Goal: Check status: Check status

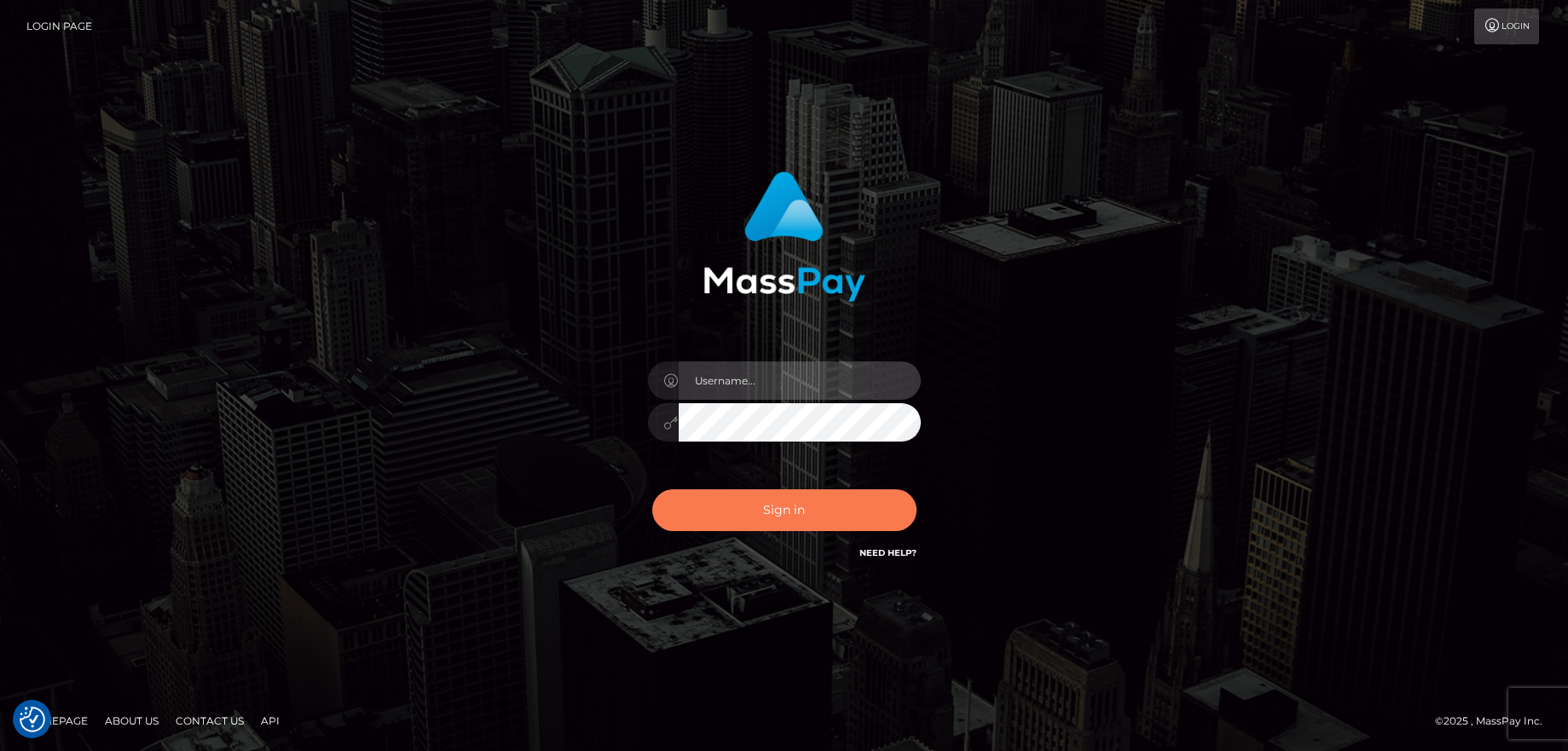
type input "balsaberisic"
click at [717, 506] on button "Sign in" at bounding box center [784, 510] width 264 height 42
type input "balsaberisic"
click at [713, 505] on button "Sign in" at bounding box center [784, 510] width 264 height 42
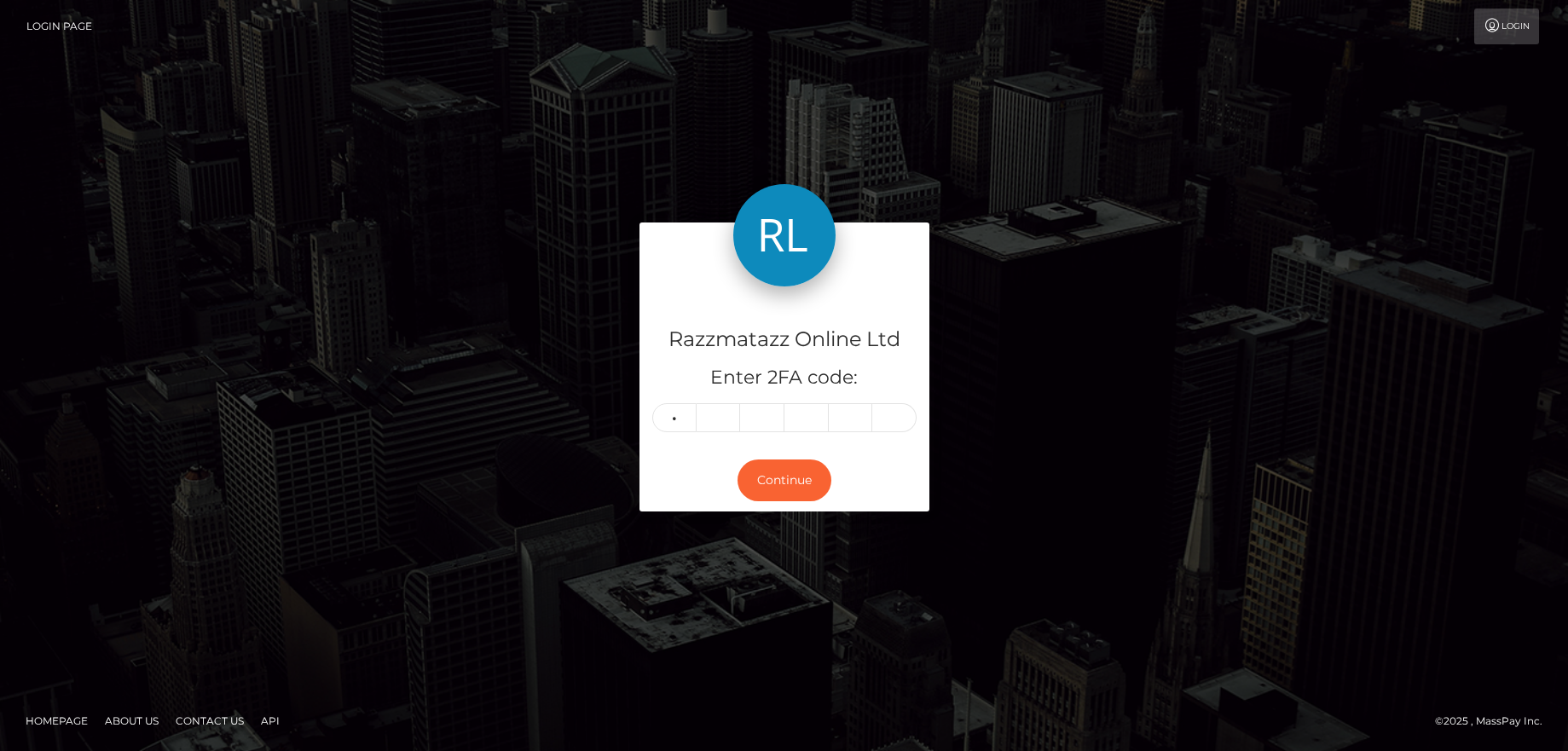
type input "0"
type input "9"
type input "3"
type input "6"
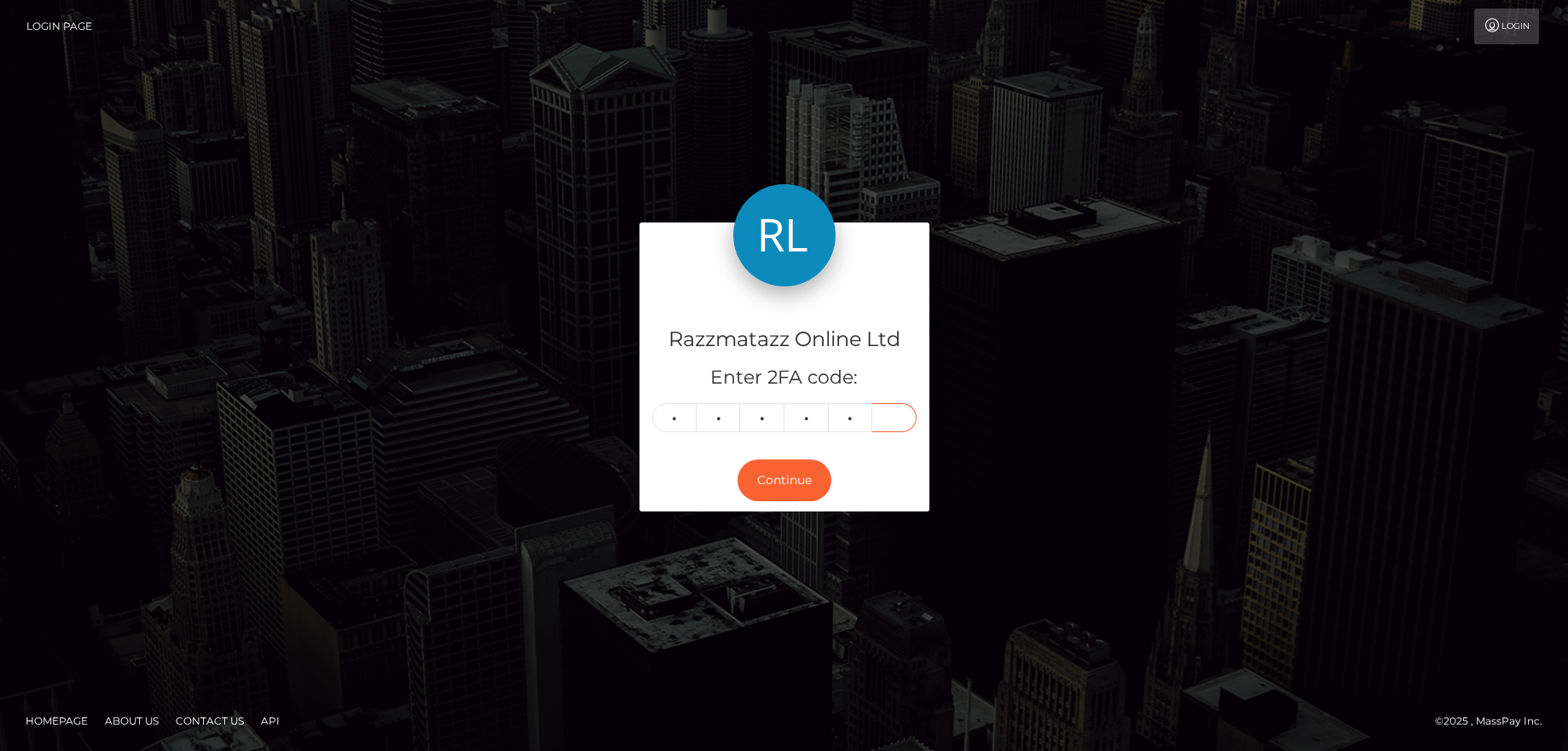
type input "9"
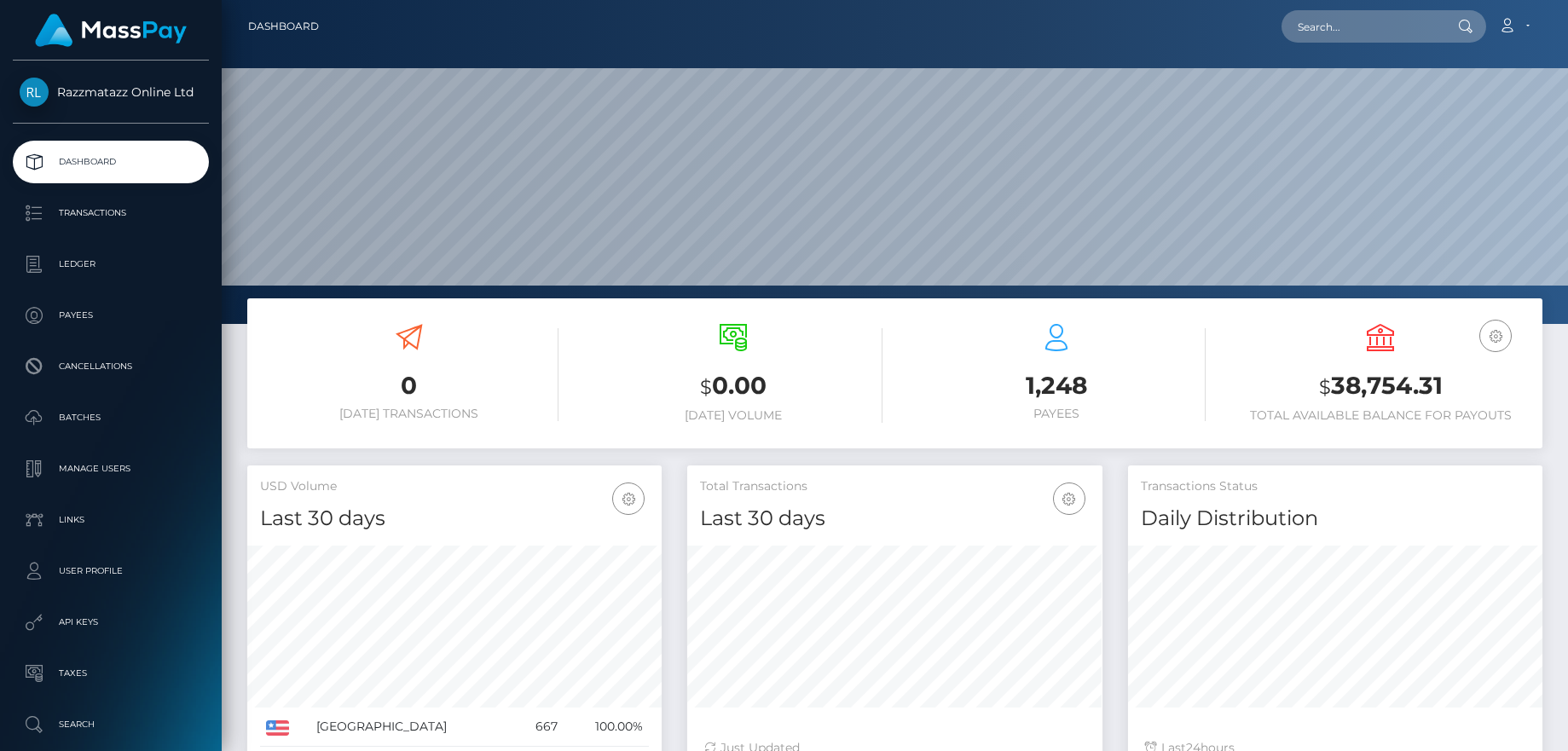
scroll to position [302, 416]
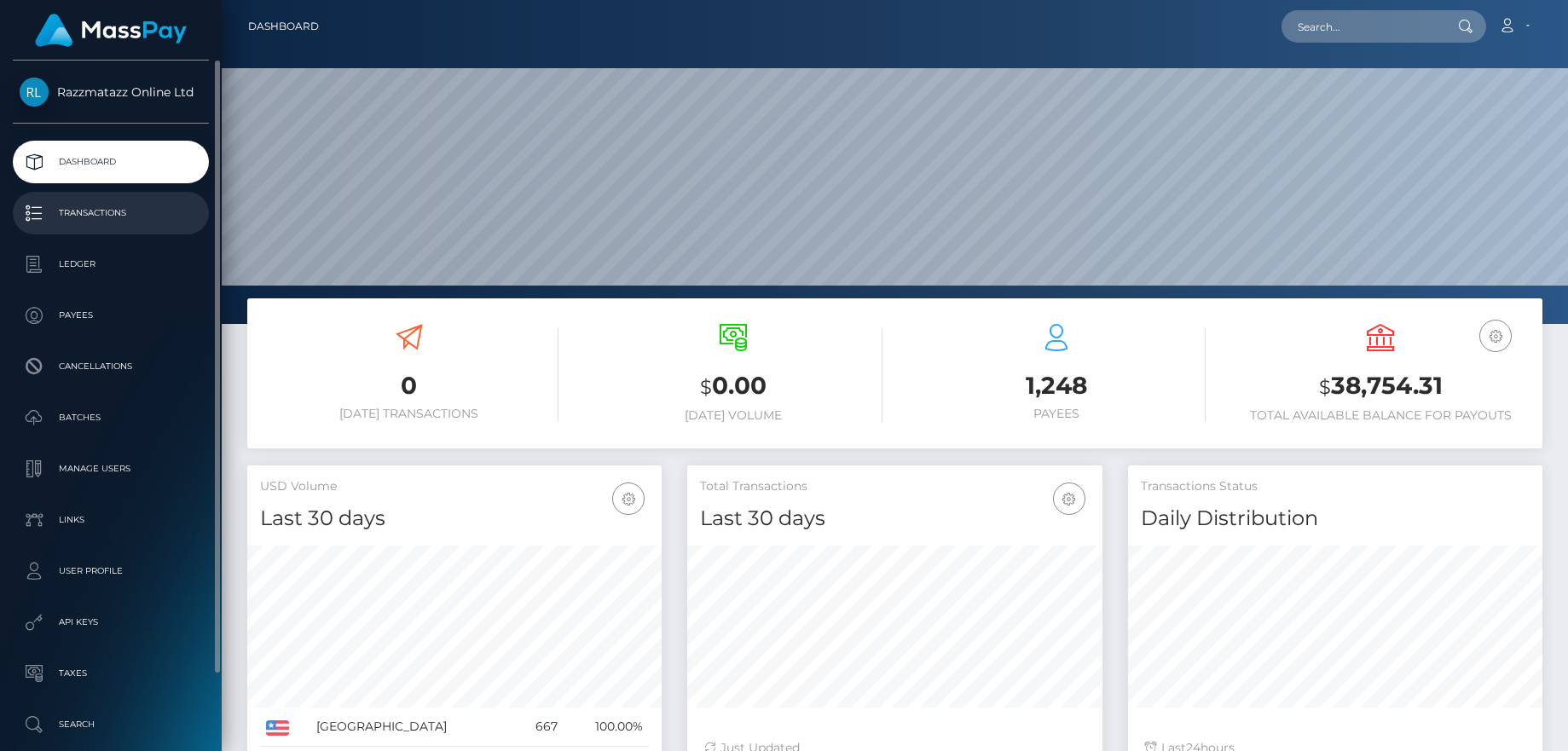
click at [131, 218] on p "Transactions" at bounding box center [110, 213] width 182 height 26
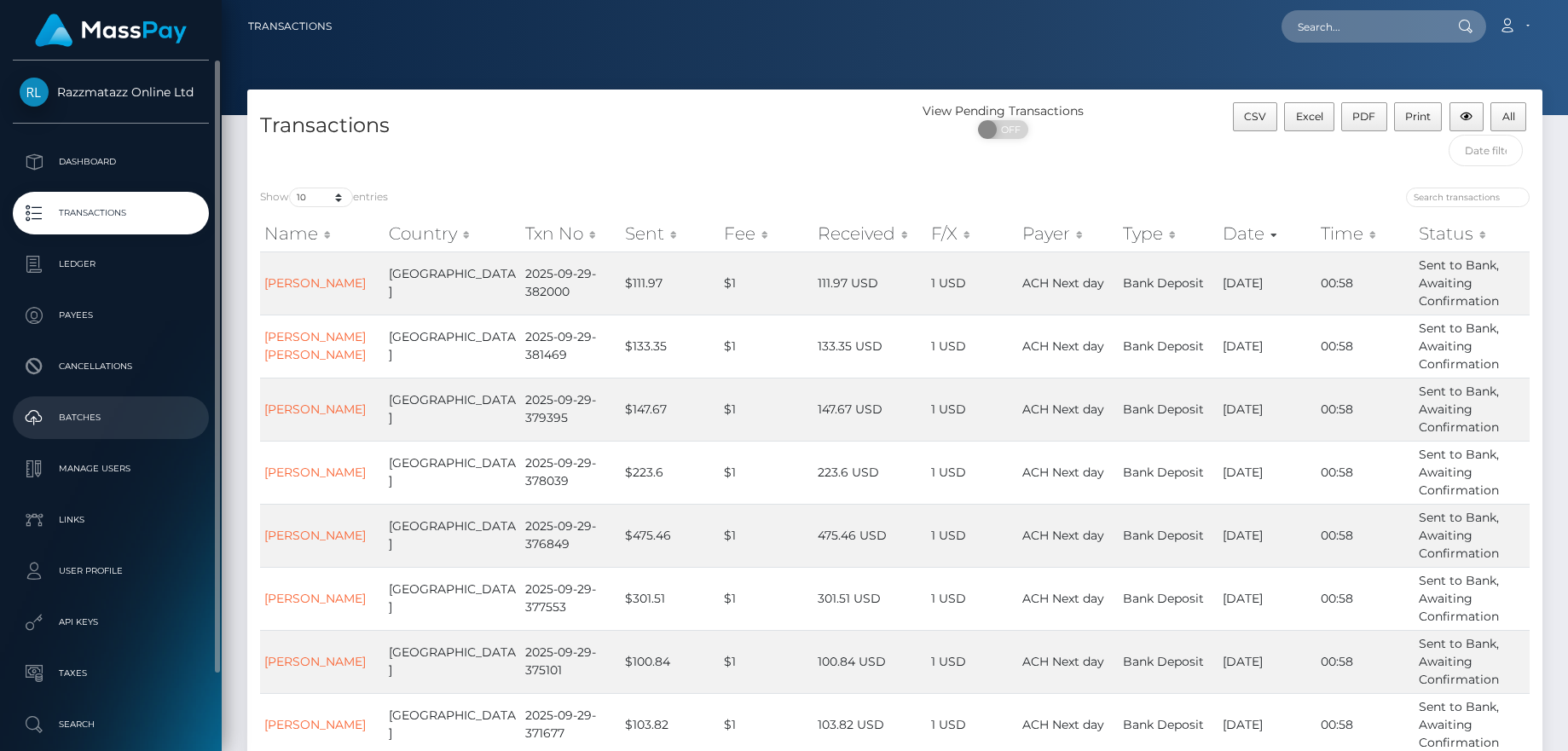
click at [97, 427] on p "Batches" at bounding box center [110, 417] width 182 height 26
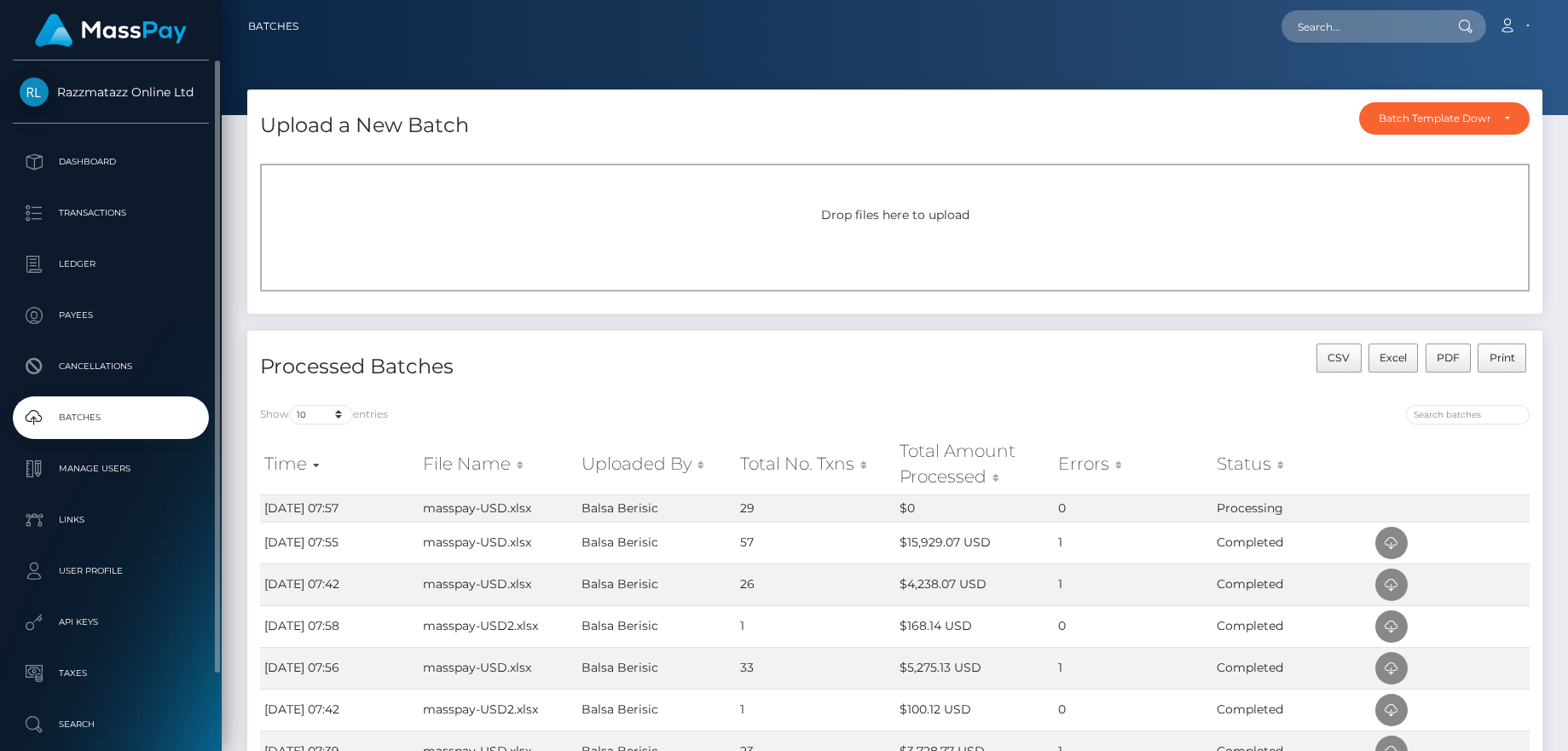
click at [165, 413] on p "Batches" at bounding box center [110, 417] width 182 height 26
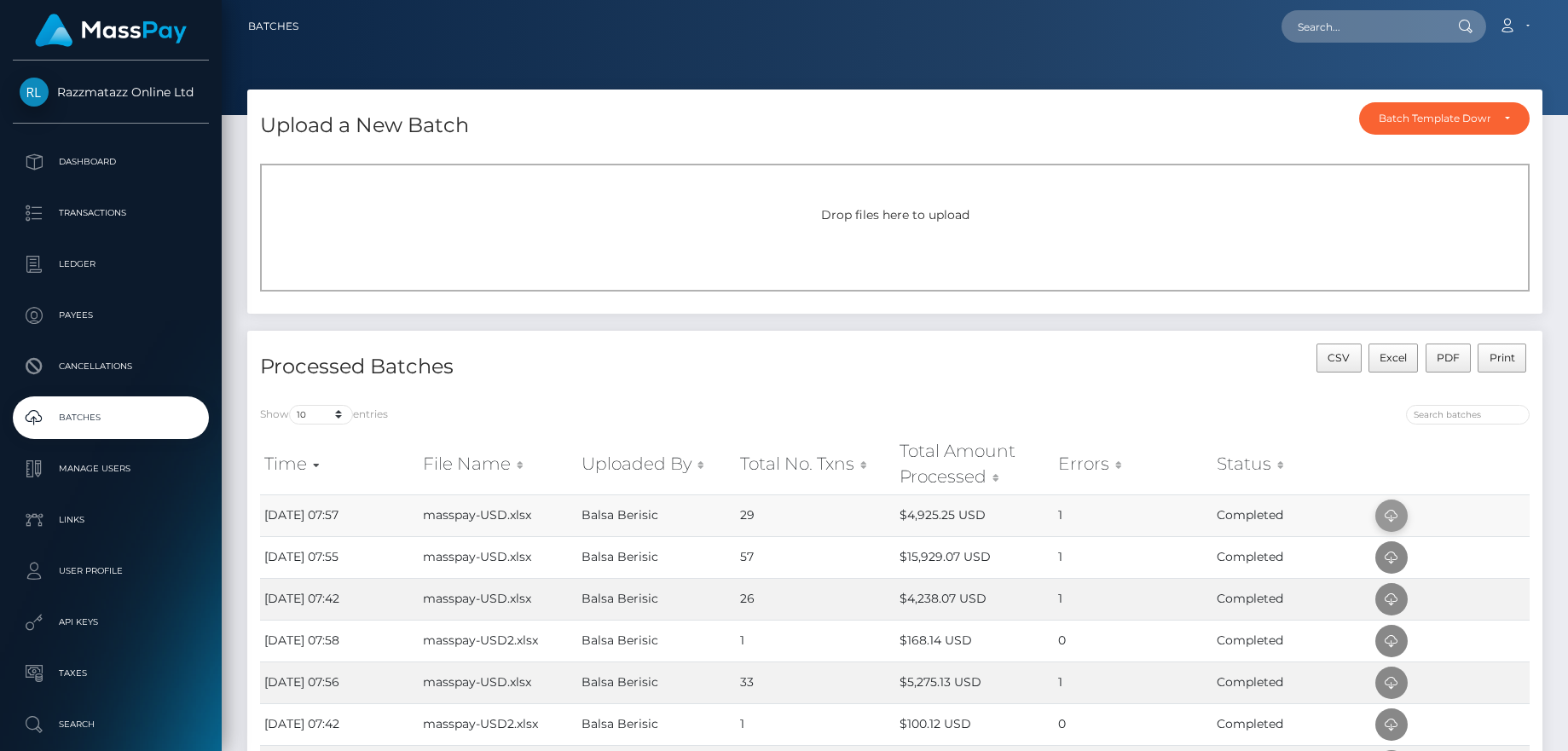
click at [1399, 520] on icon at bounding box center [1391, 516] width 20 height 21
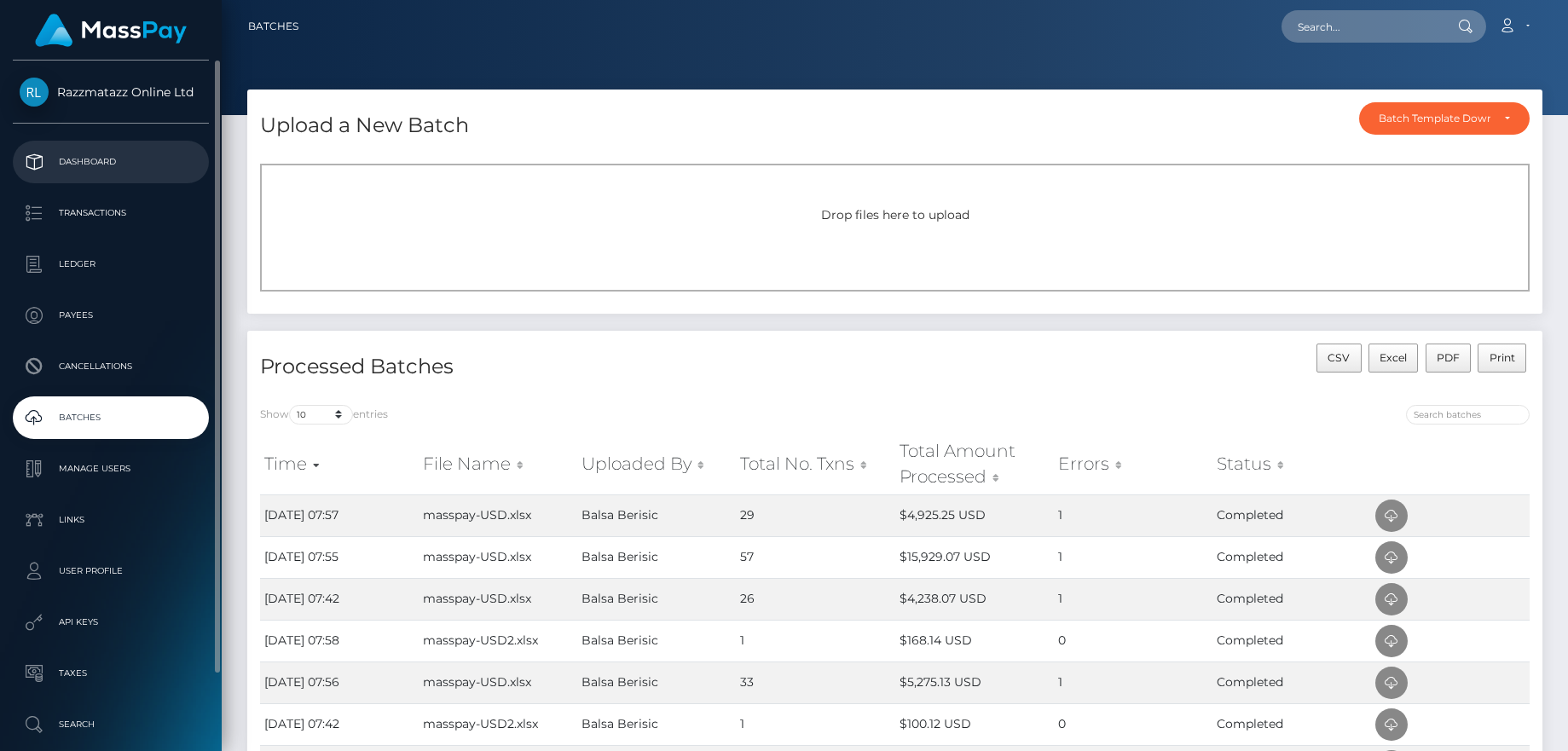
click at [178, 159] on p "Dashboard" at bounding box center [110, 162] width 182 height 26
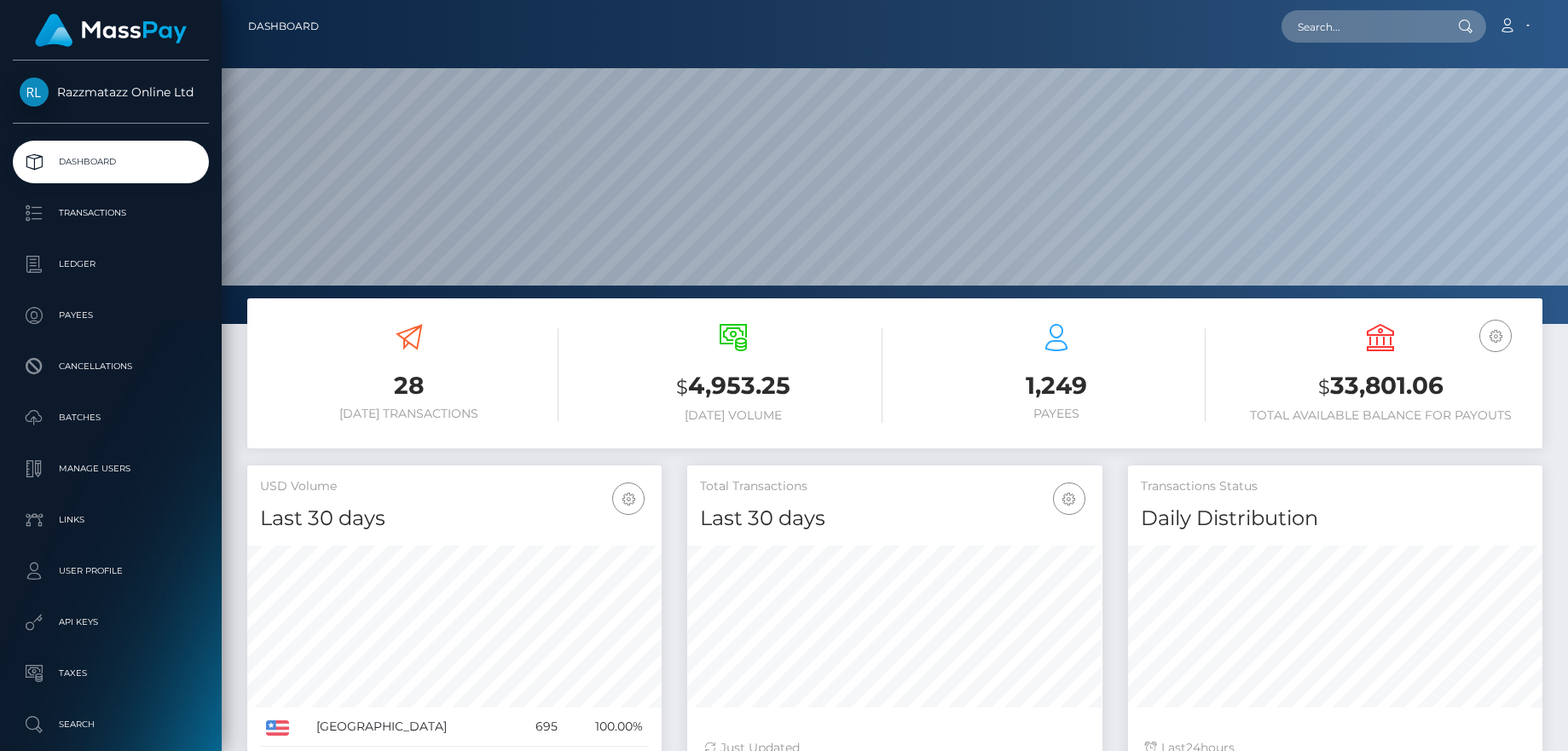
scroll to position [302, 416]
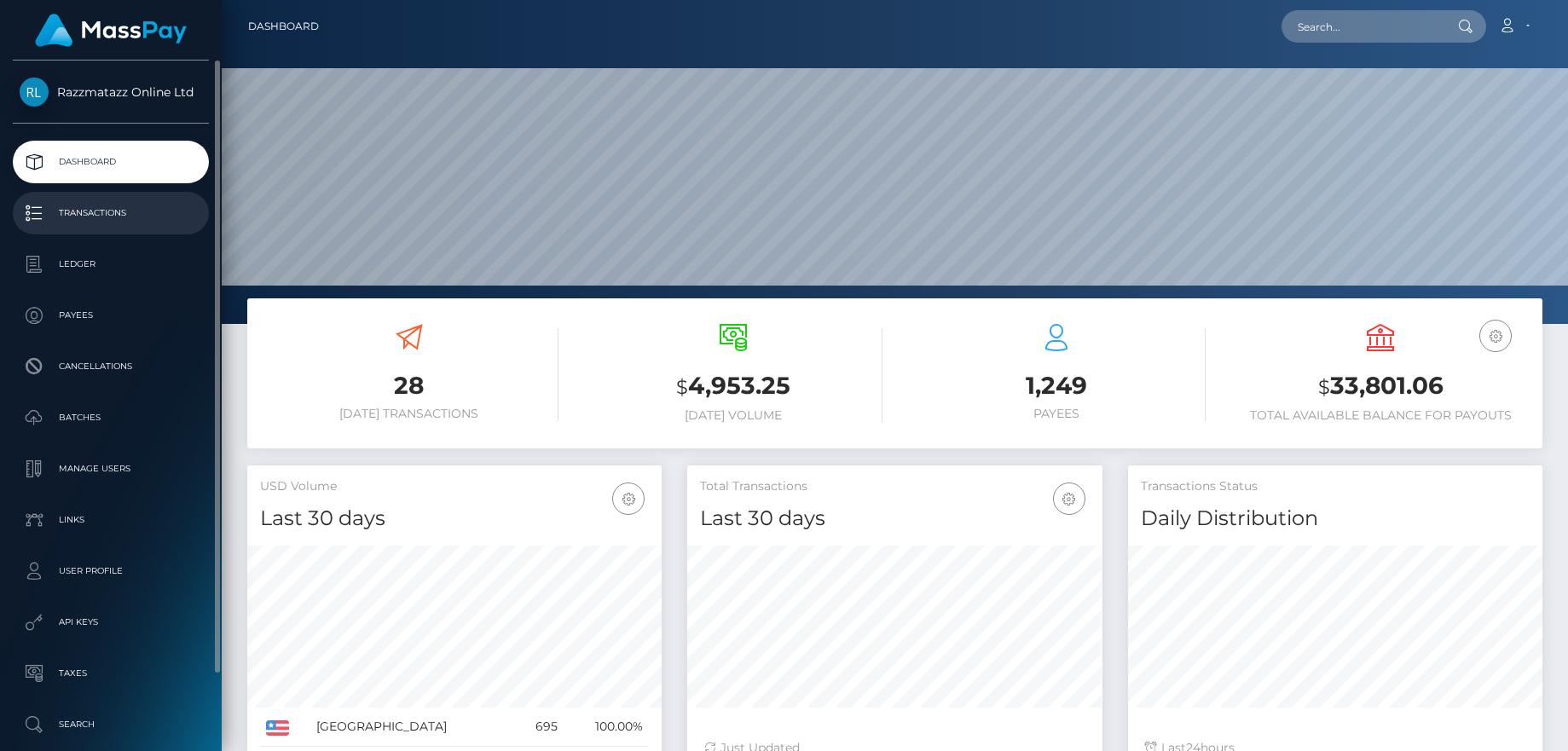
click at [122, 206] on p "Transactions" at bounding box center [110, 213] width 182 height 26
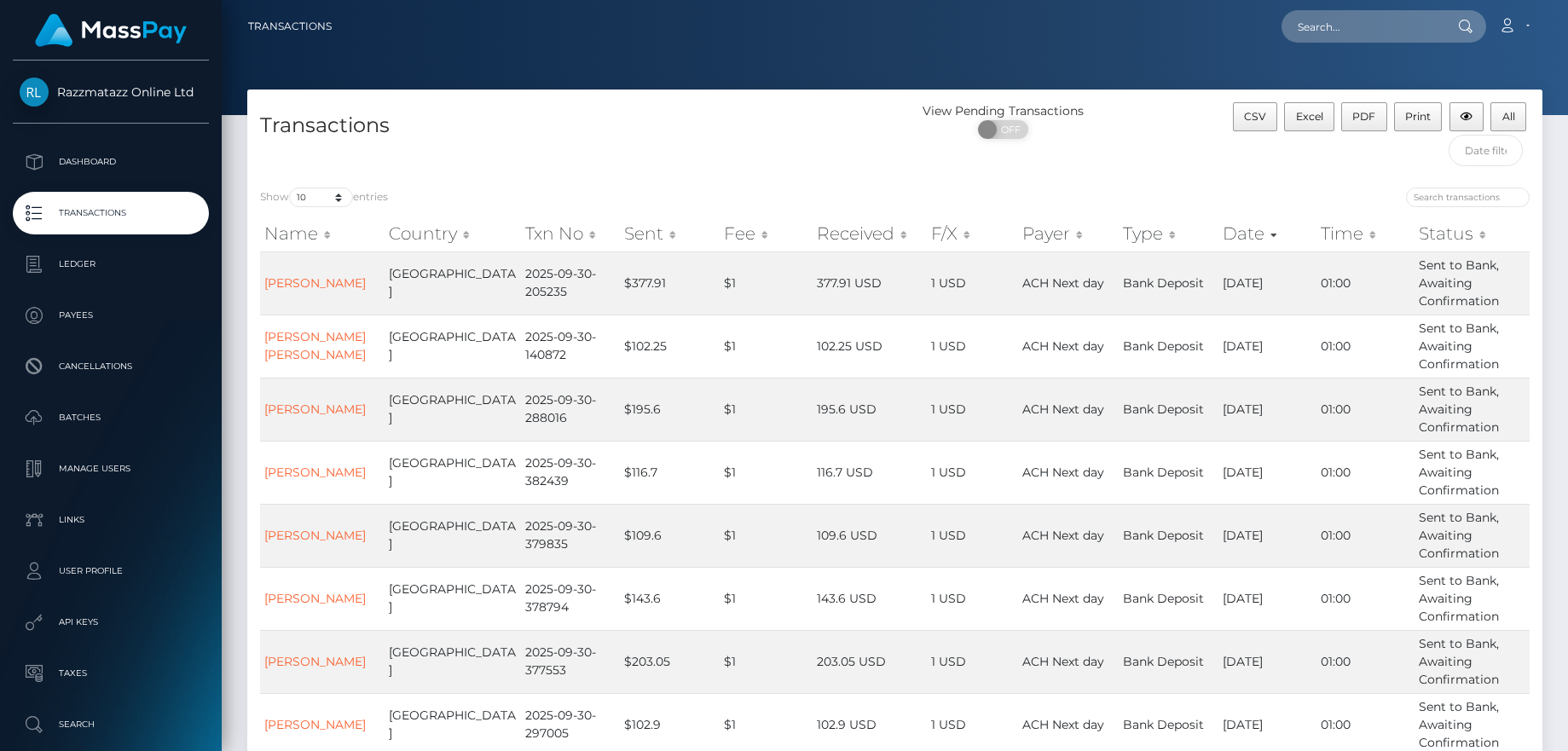
scroll to position [303, 0]
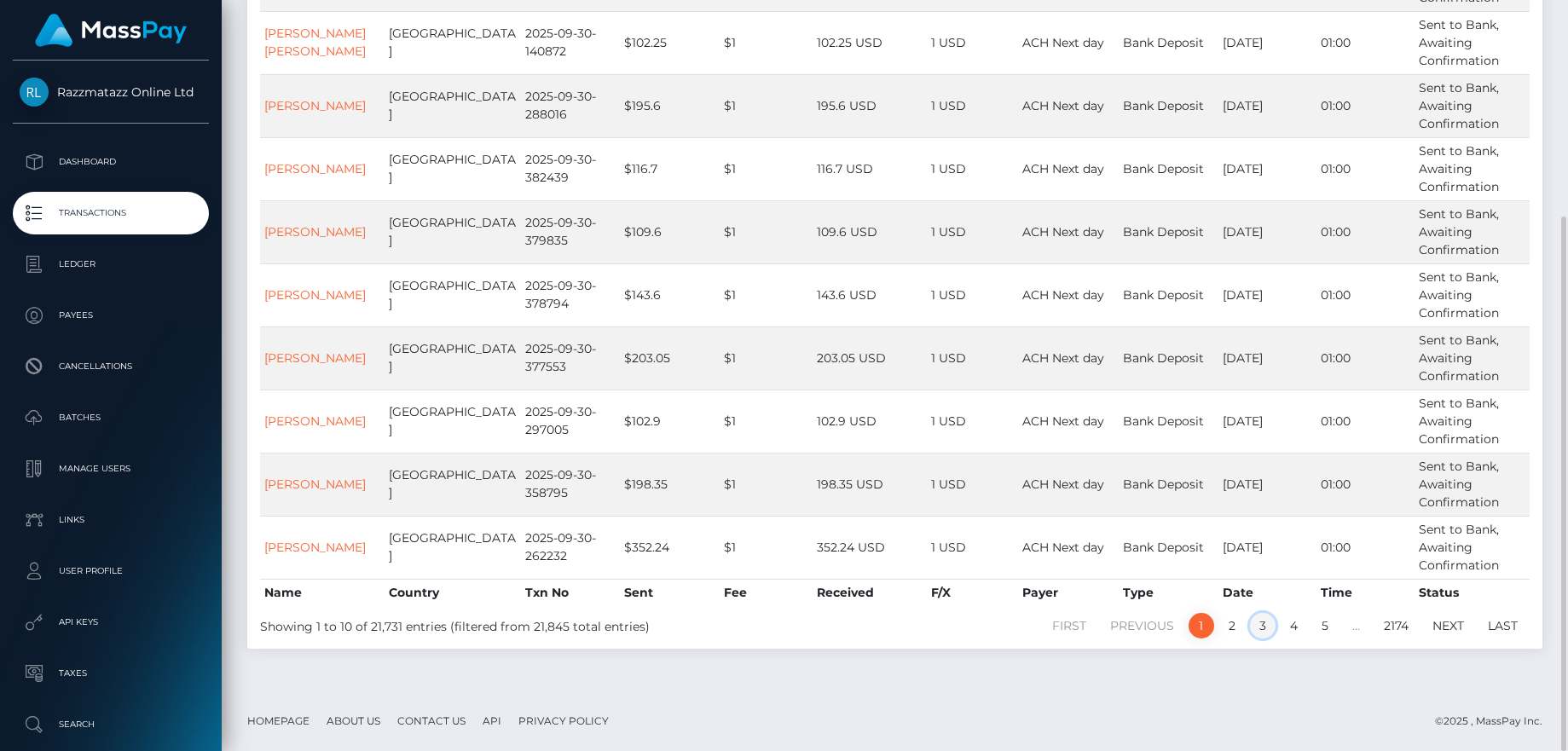
click at [1263, 624] on link "3" at bounding box center [1263, 625] width 26 height 26
click at [1221, 627] on link "2" at bounding box center [1232, 625] width 26 height 26
click at [1200, 620] on link "1" at bounding box center [1201, 625] width 26 height 26
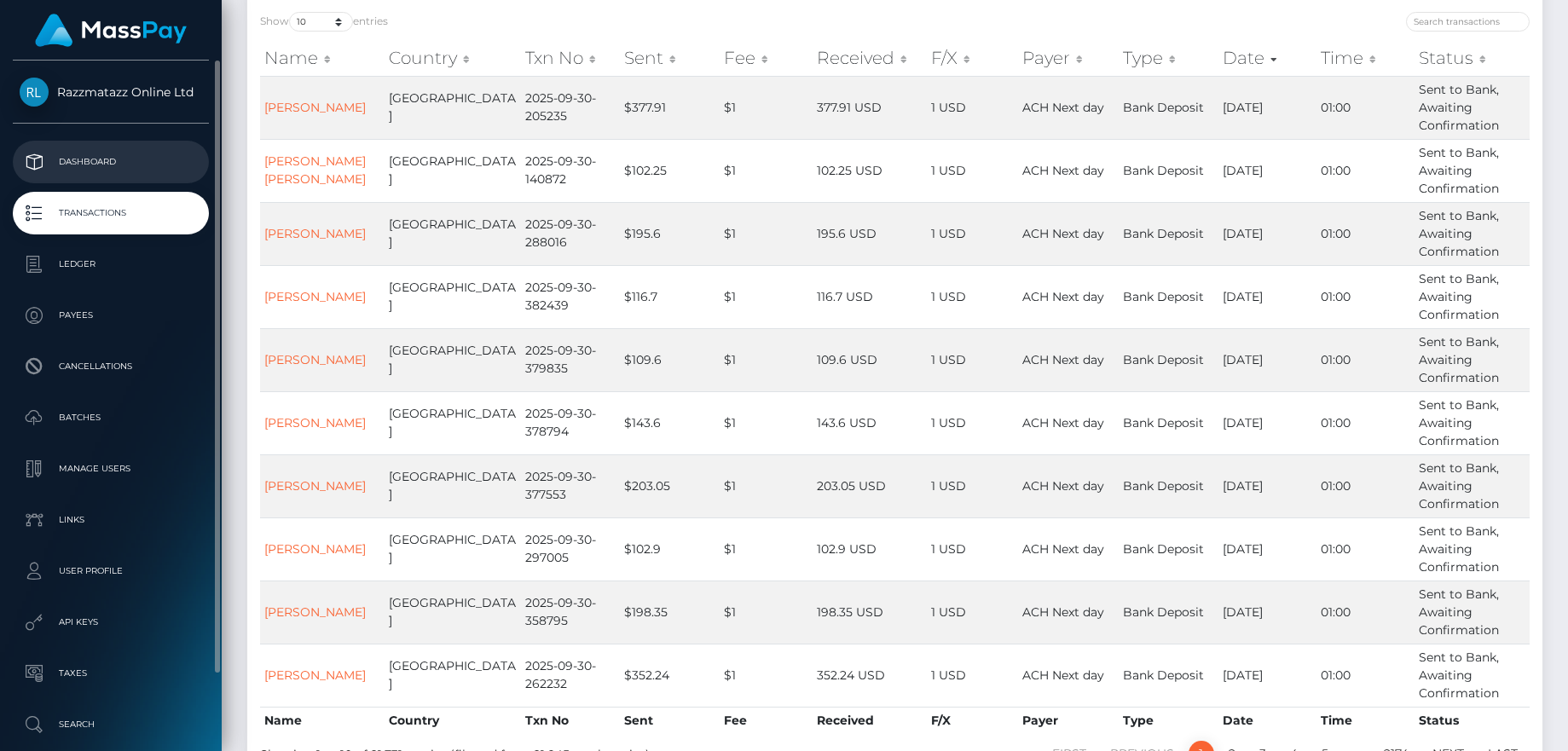
click at [110, 147] on link "Dashboard" at bounding box center [110, 162] width 196 height 42
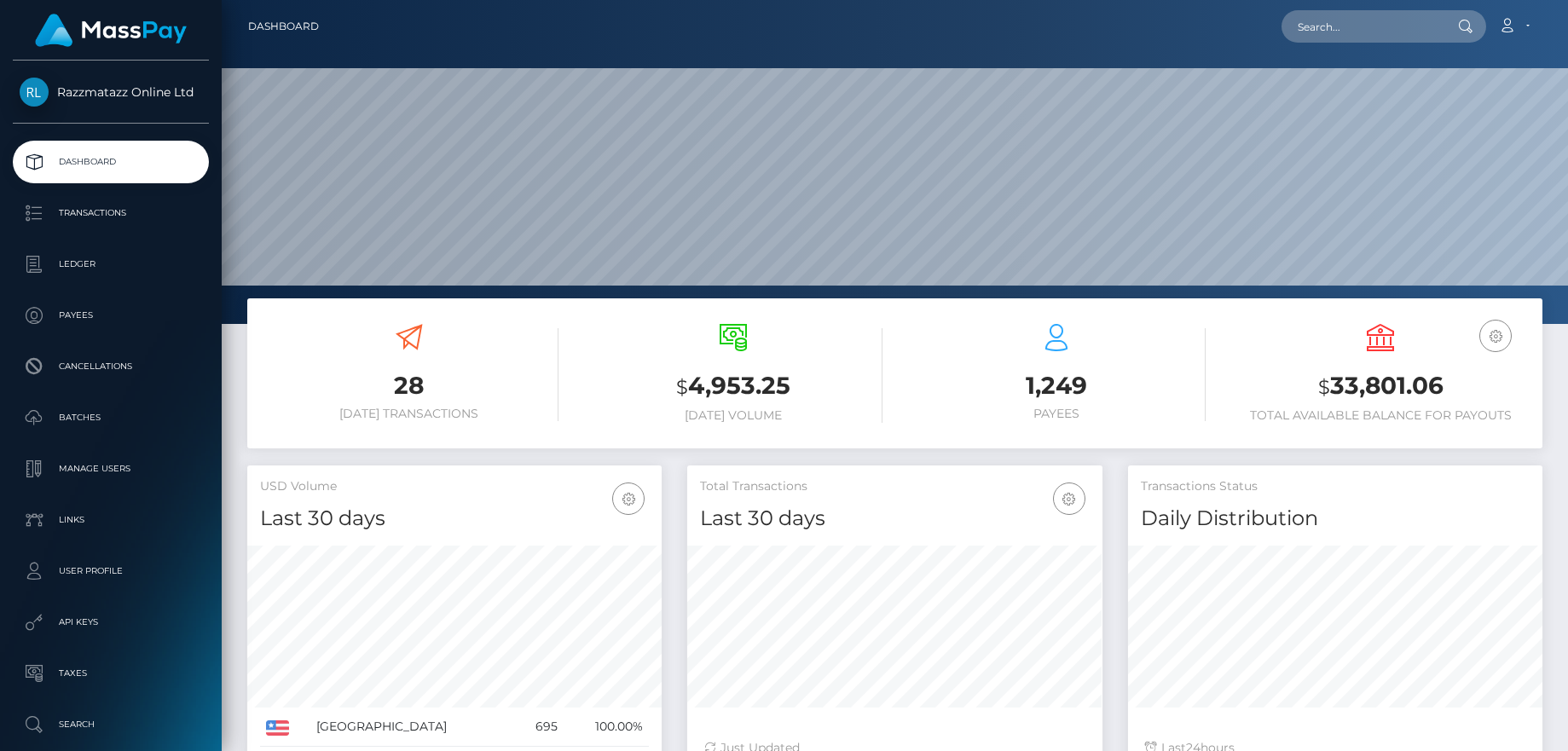
scroll to position [302, 416]
